Goal: Task Accomplishment & Management: Manage account settings

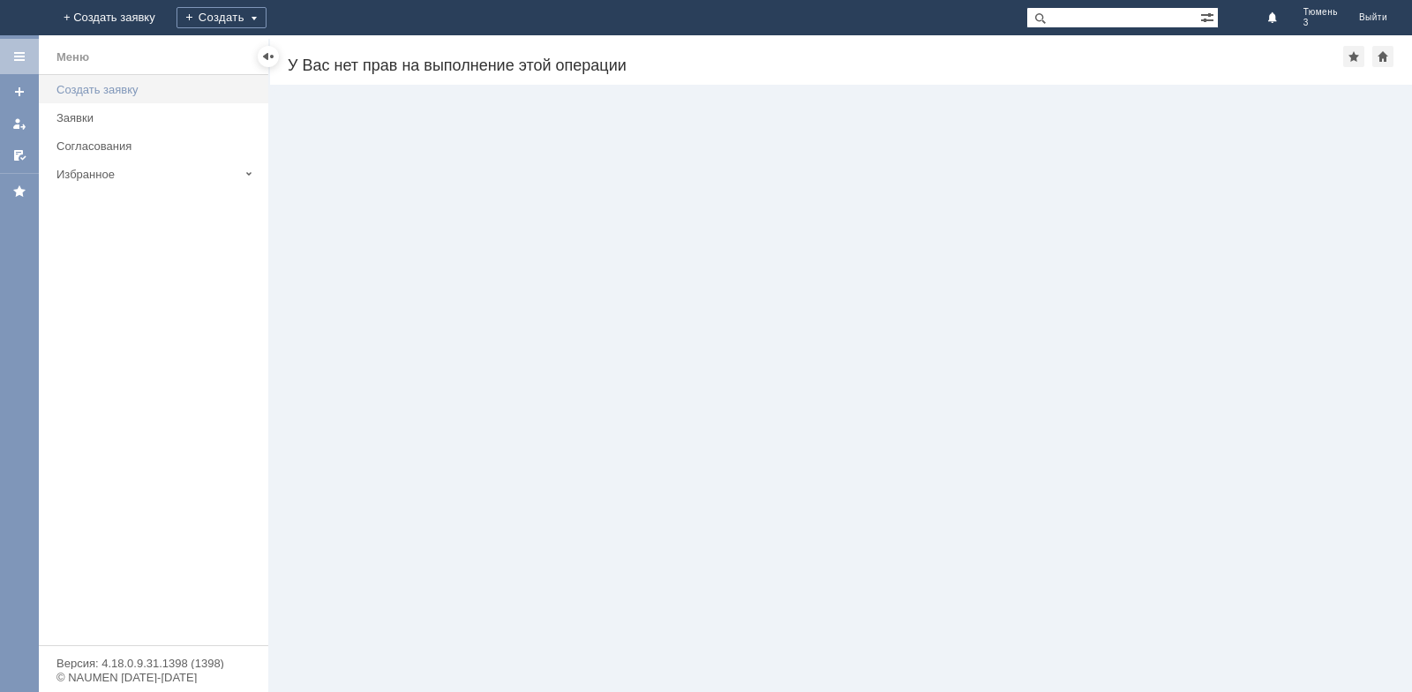
click at [101, 85] on div "Создать заявку" at bounding box center [156, 89] width 201 height 13
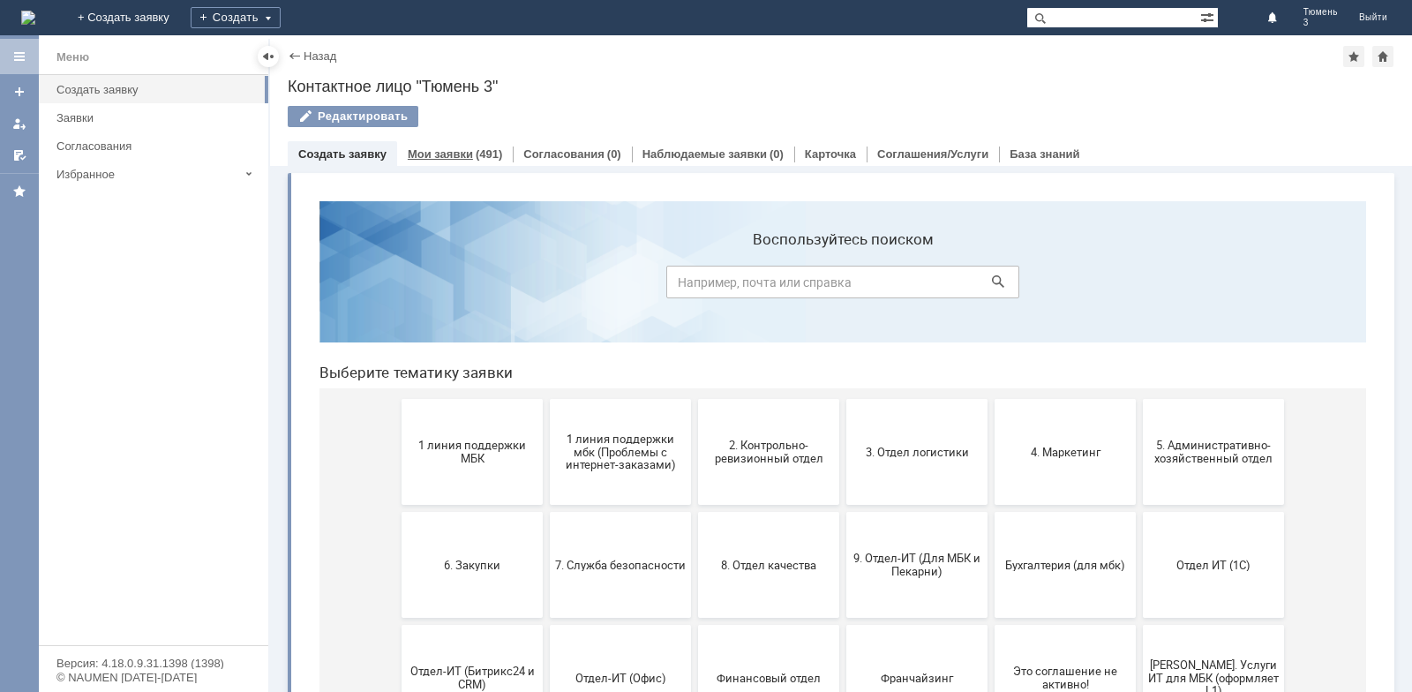
click at [450, 154] on link "Мои заявки" at bounding box center [440, 153] width 65 height 13
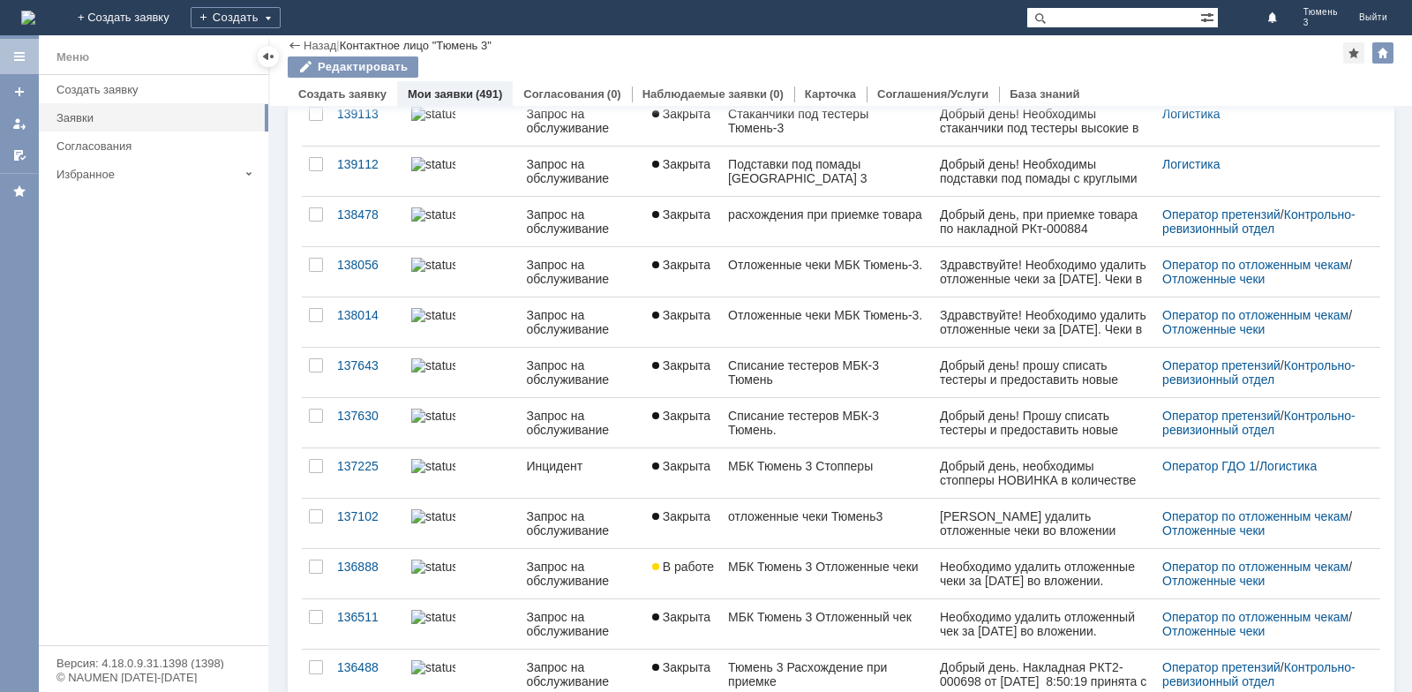
scroll to position [564, 0]
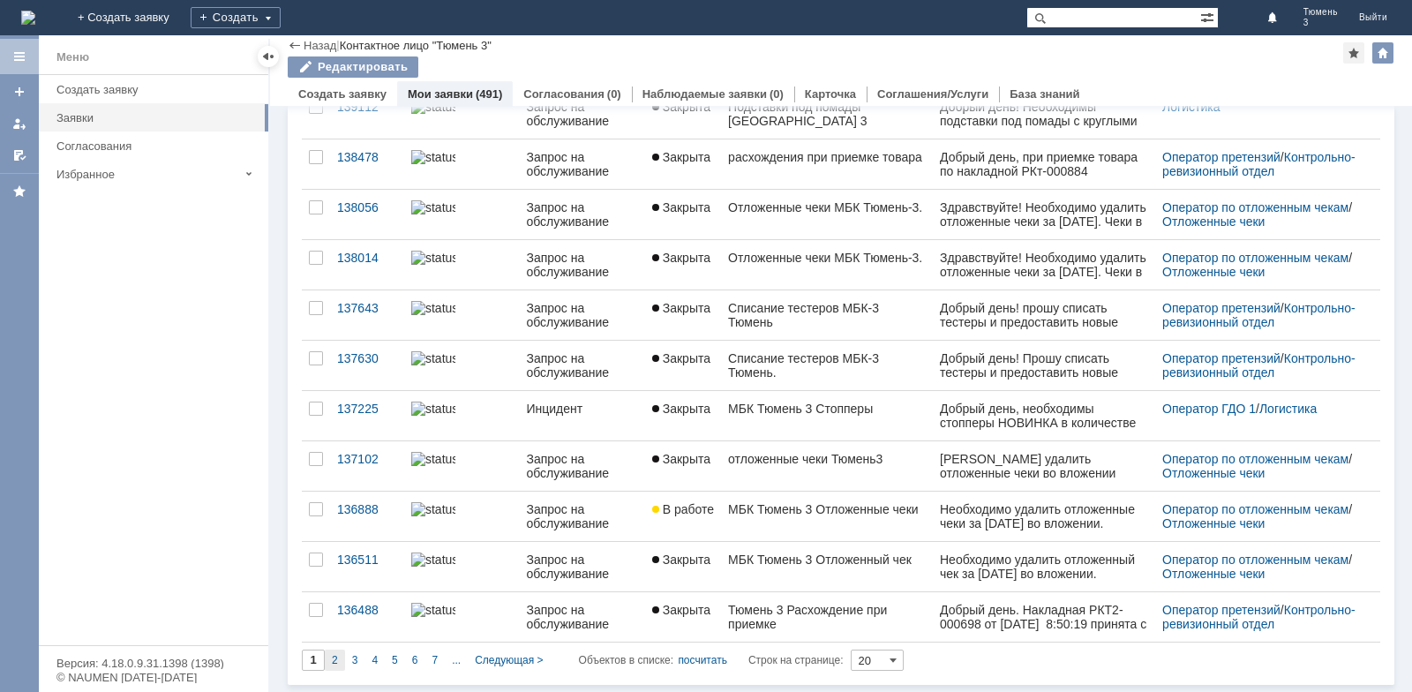
click at [340, 658] on div "2" at bounding box center [335, 659] width 20 height 21
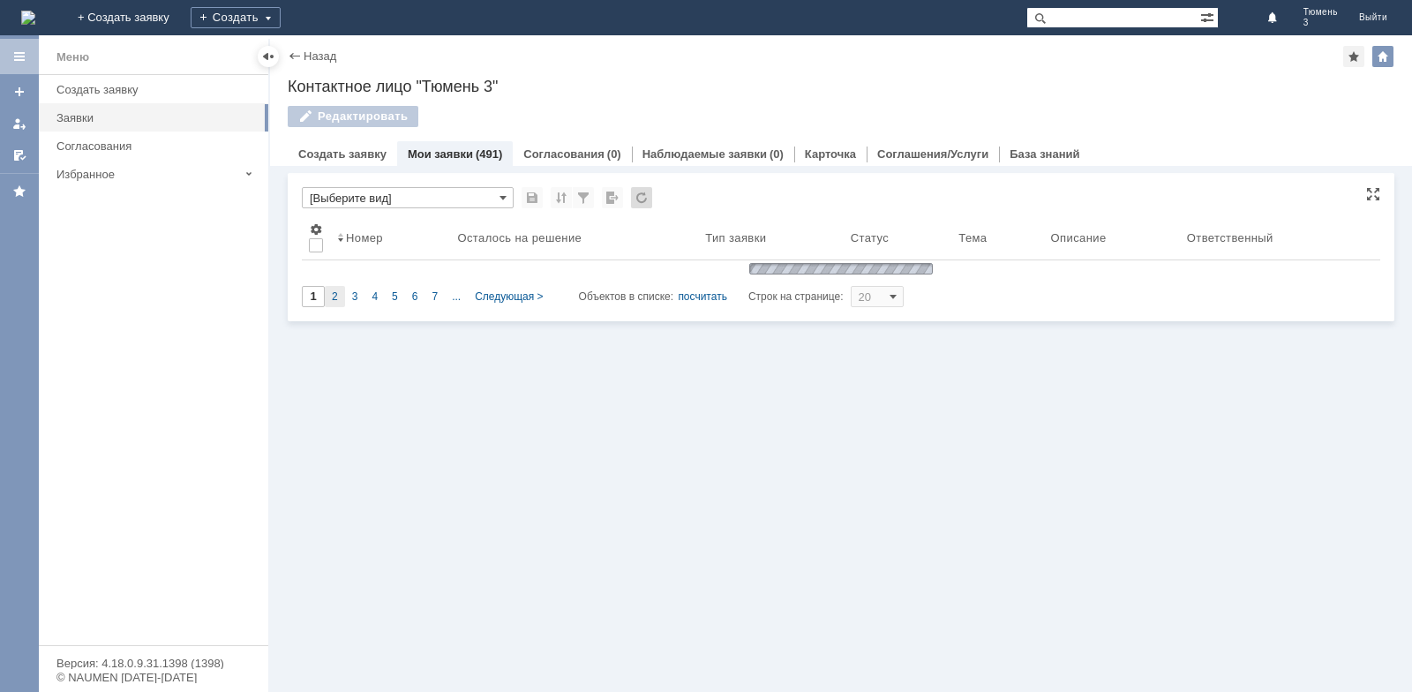
scroll to position [0, 0]
type input "2"
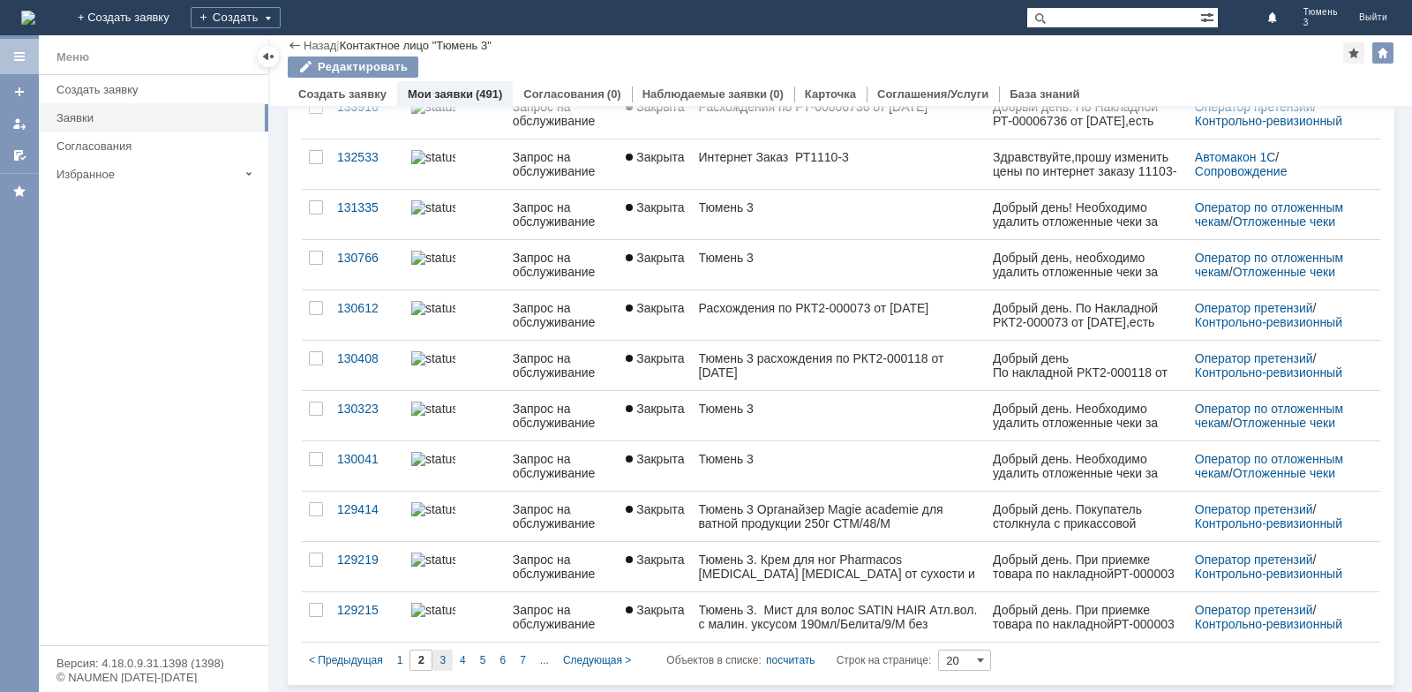
click at [438, 657] on div "3" at bounding box center [442, 659] width 20 height 21
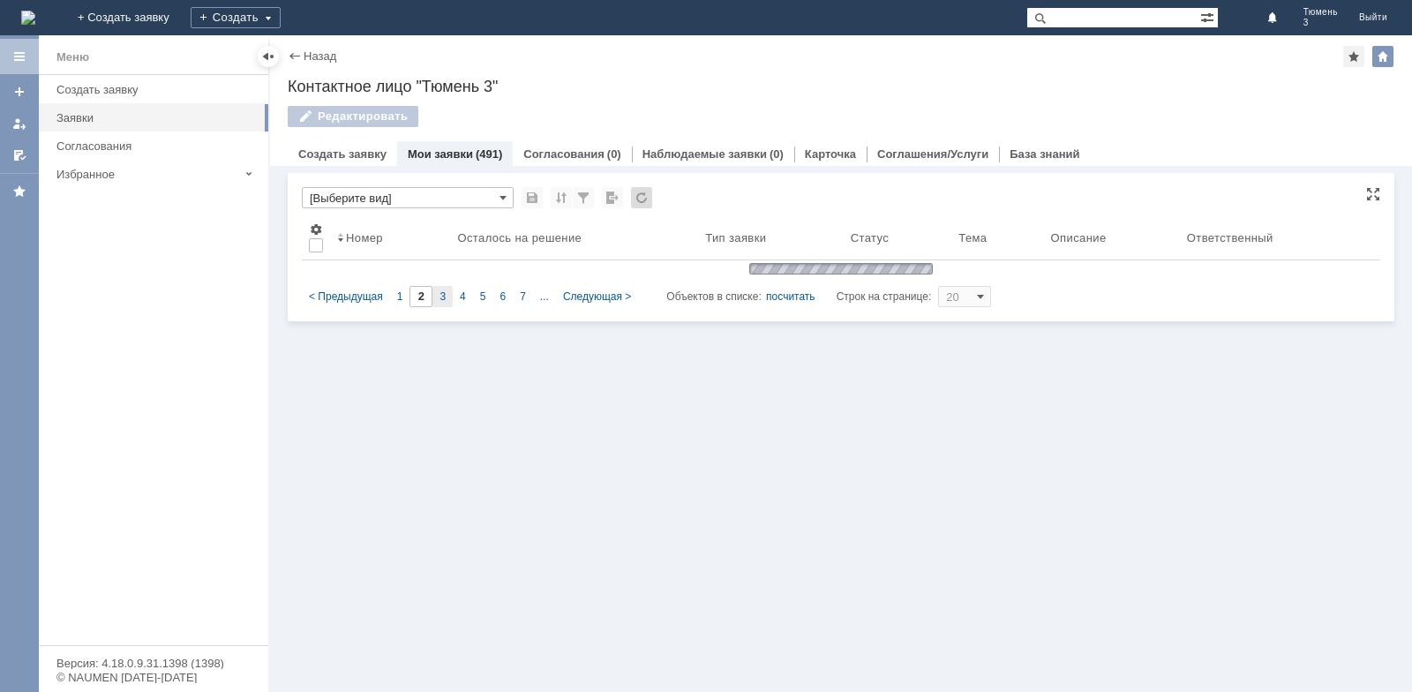
type input "3"
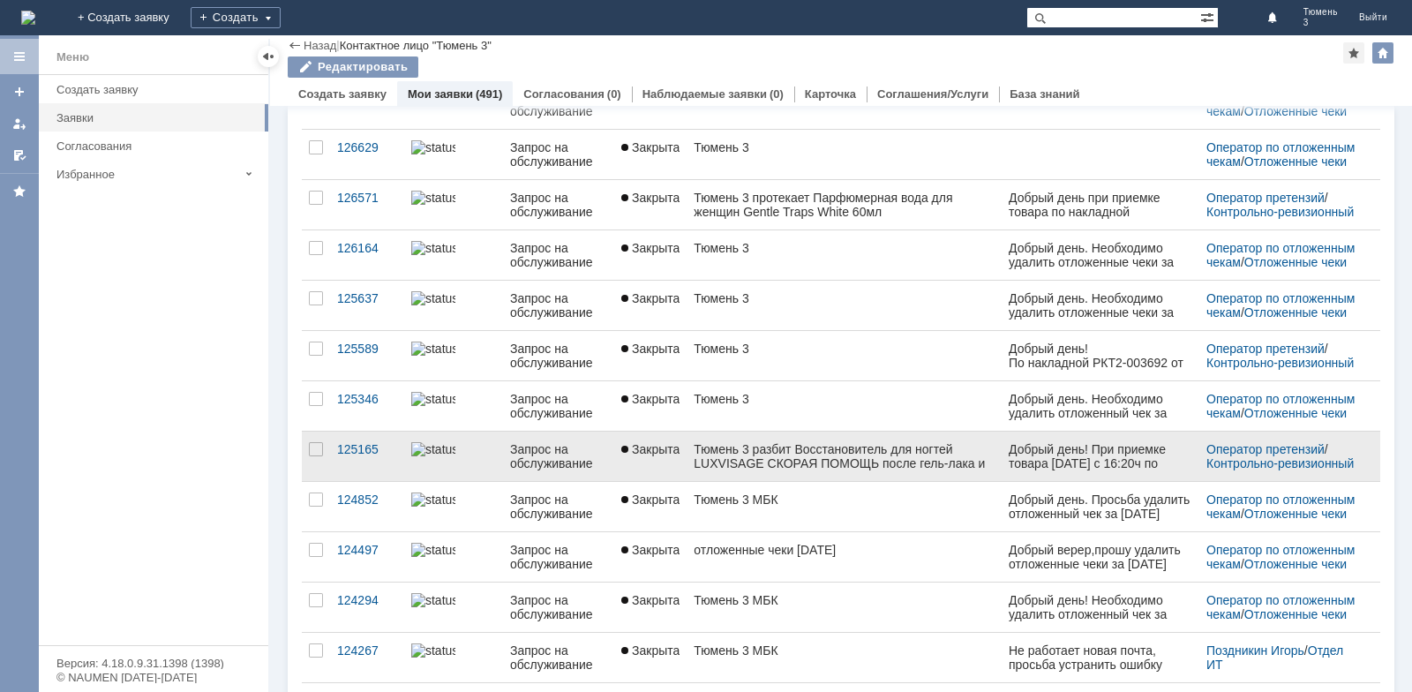
click at [866, 457] on div "Тюмень 3 разбит Восстановитель для ногтей LUXVISAGE СКОРАЯ ПОМОЩЬ после гель-ла…" at bounding box center [844, 456] width 300 height 28
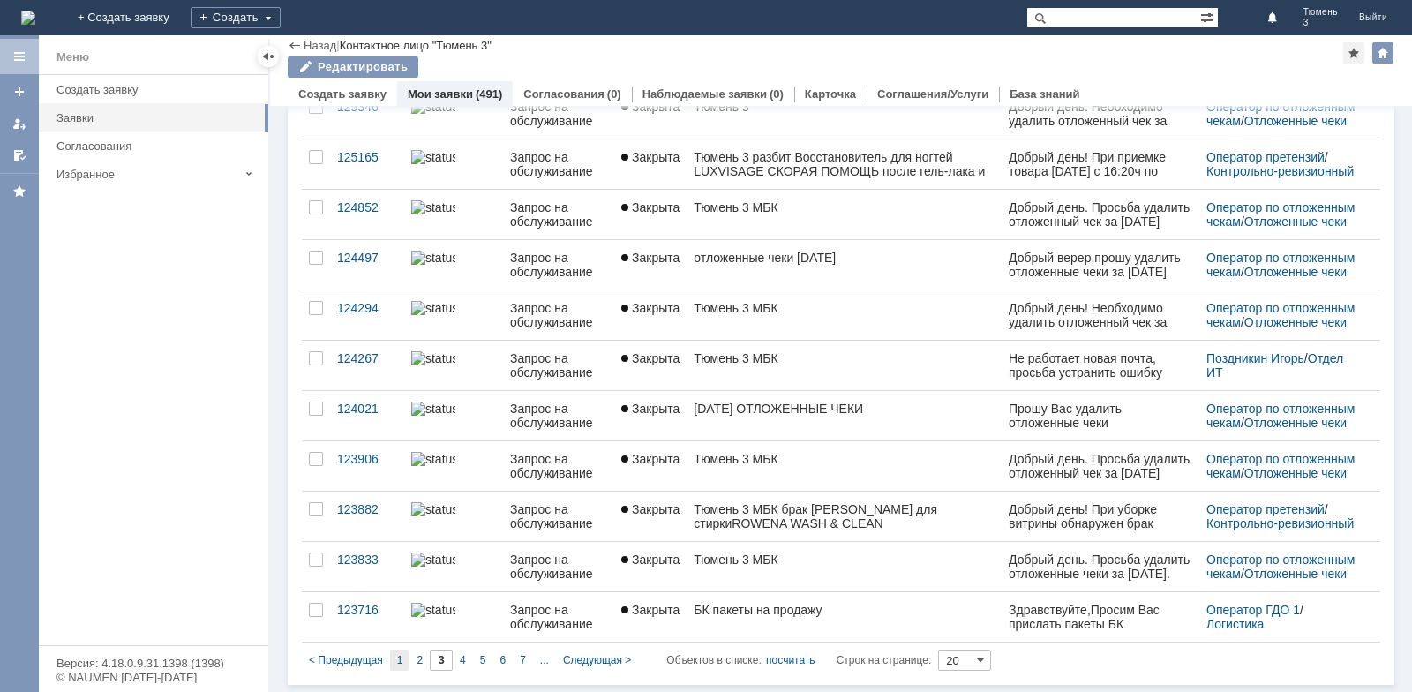
click at [395, 658] on div "1" at bounding box center [400, 659] width 20 height 21
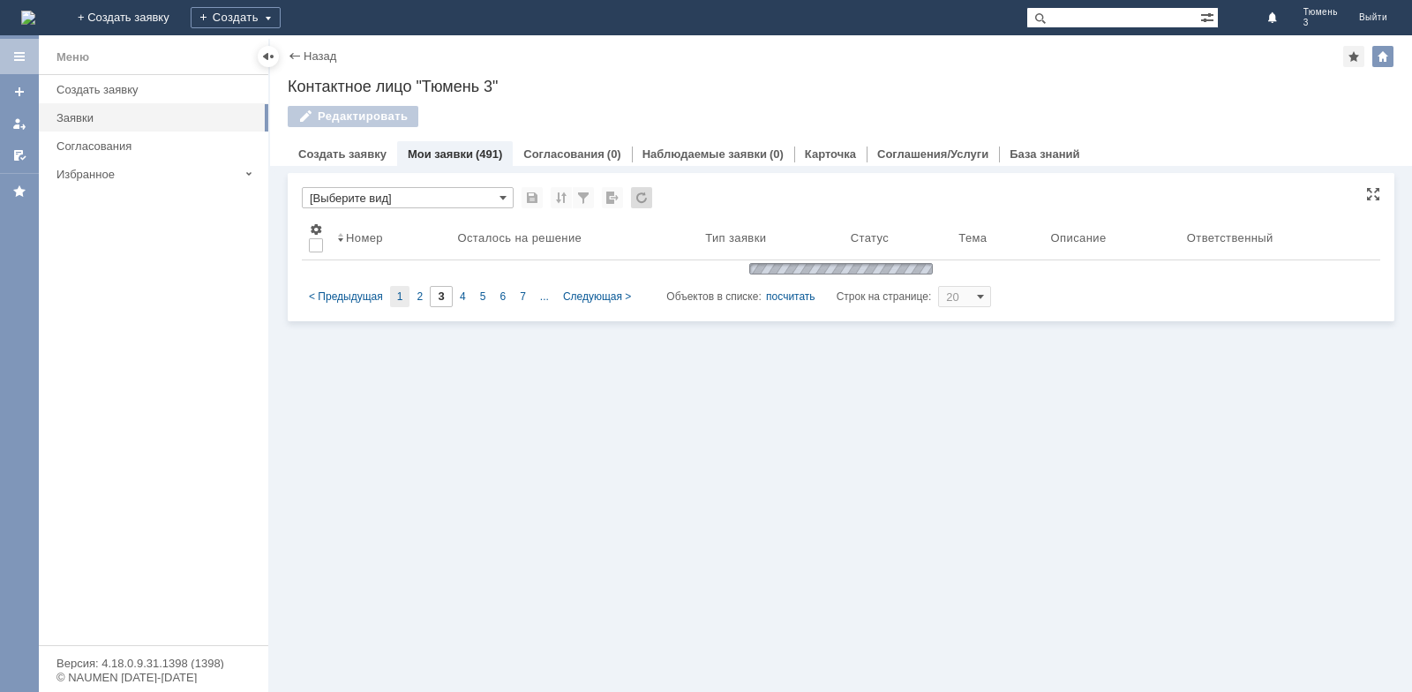
type input "1"
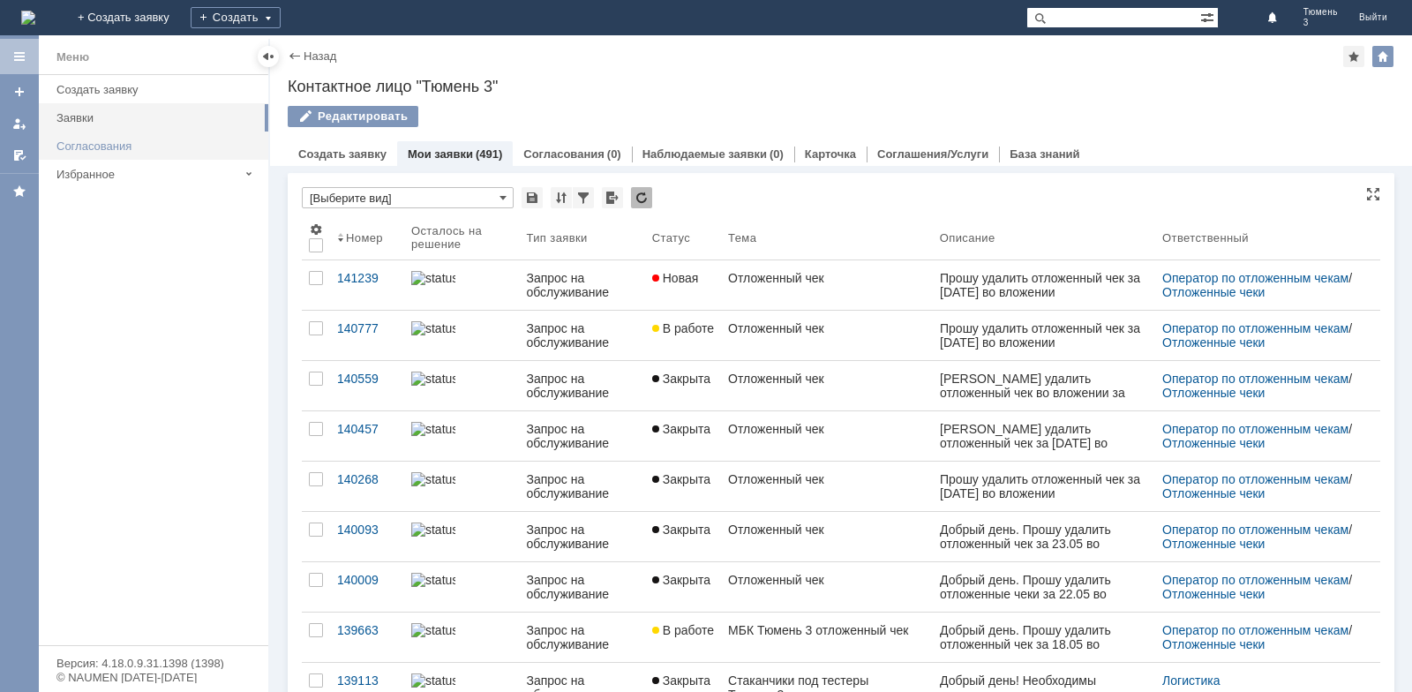
click at [104, 153] on link "Согласования" at bounding box center [156, 145] width 215 height 27
